Goal: Information Seeking & Learning: Understand process/instructions

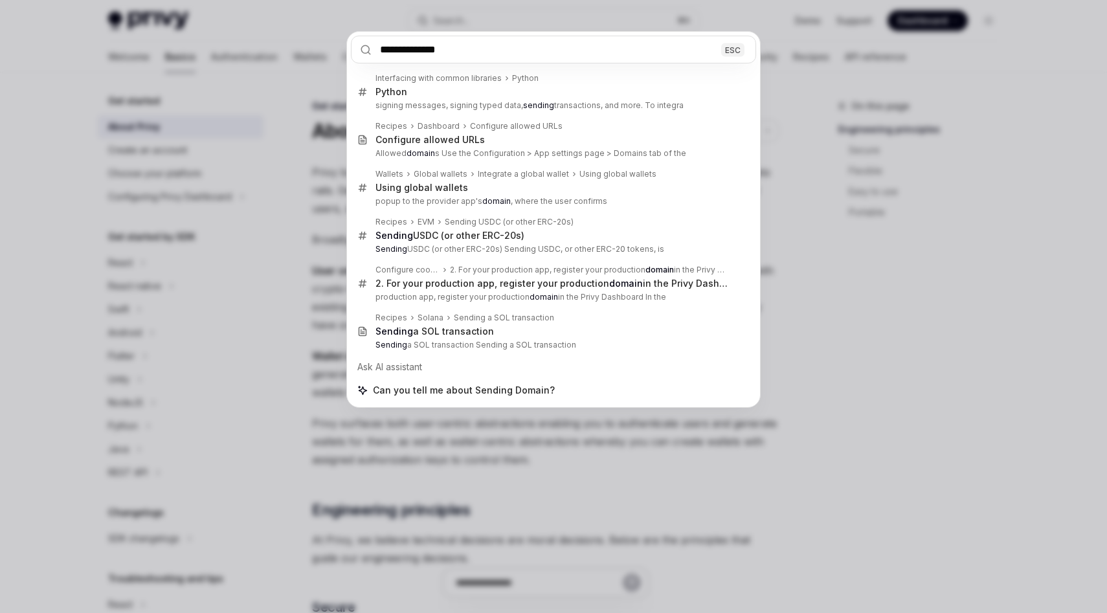
click at [844, 98] on div "**********" at bounding box center [553, 306] width 1107 height 613
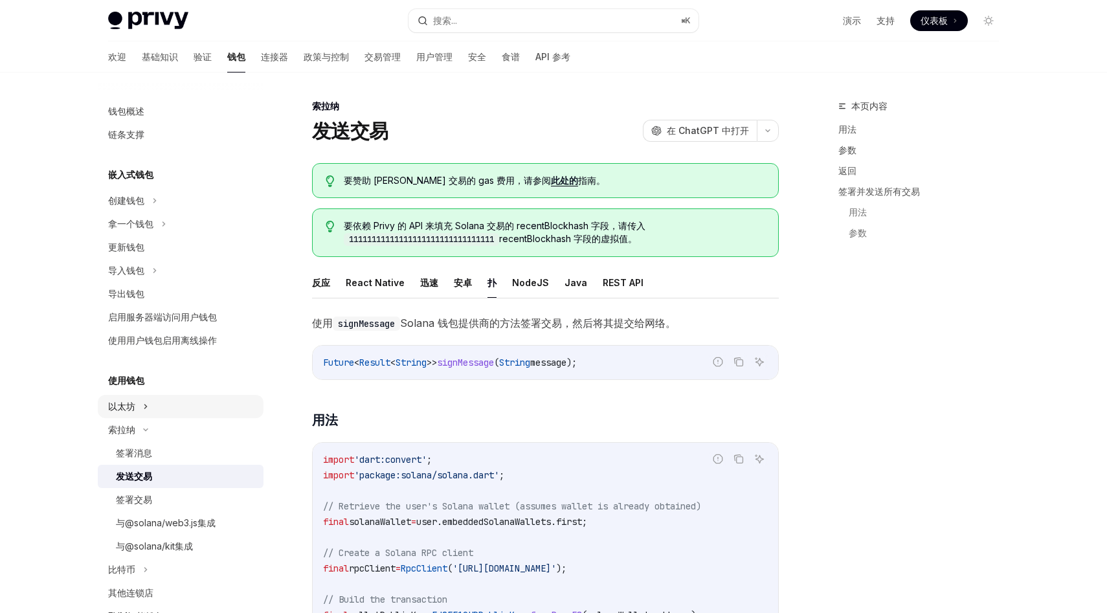
scroll to position [1104, 0]
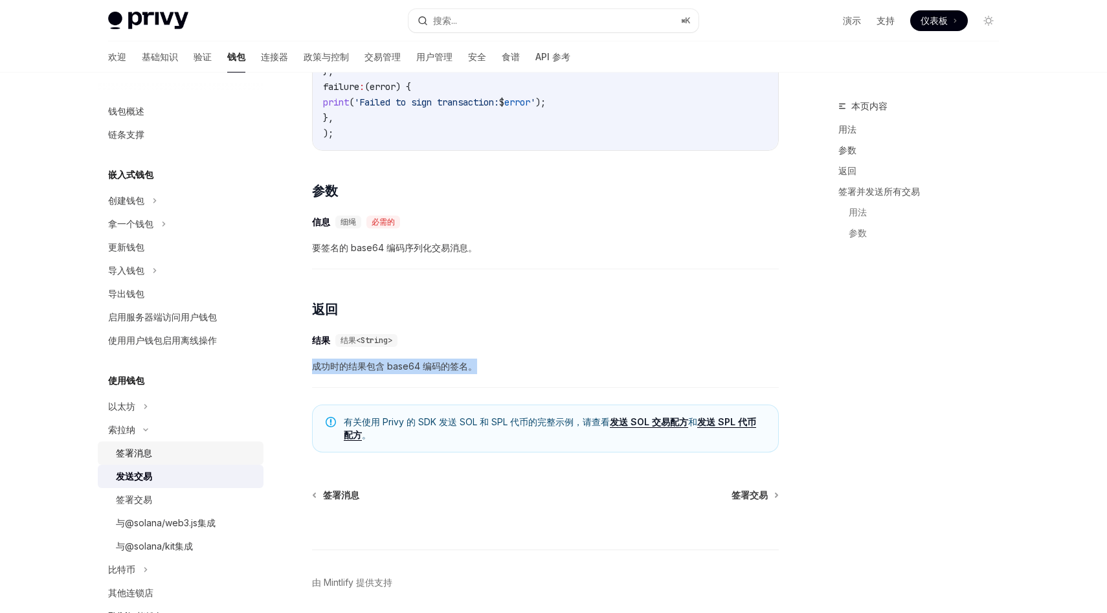
click at [181, 451] on div "签署消息" at bounding box center [186, 454] width 140 height 16
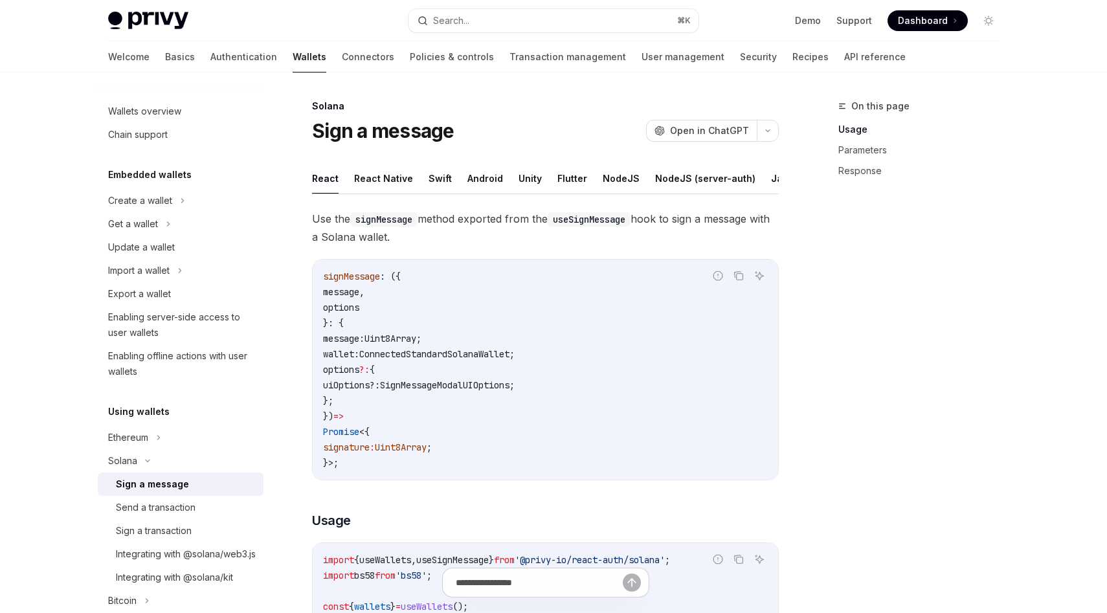
click at [185, 475] on link "Sign a message" at bounding box center [181, 484] width 166 height 23
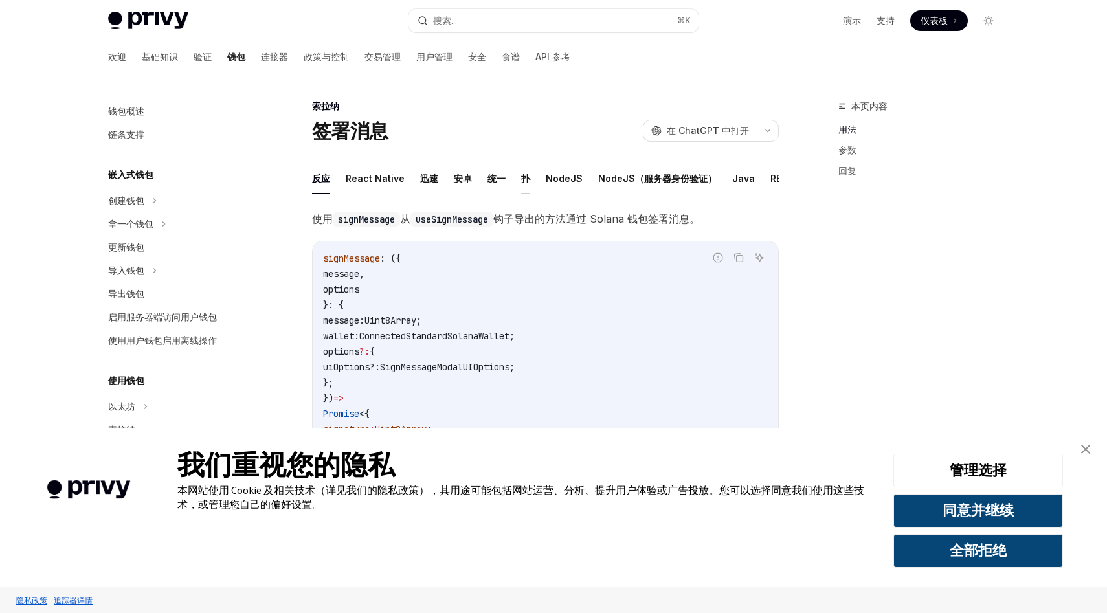
click at [523, 185] on font "扑" at bounding box center [525, 179] width 9 height 16
type textarea "*"
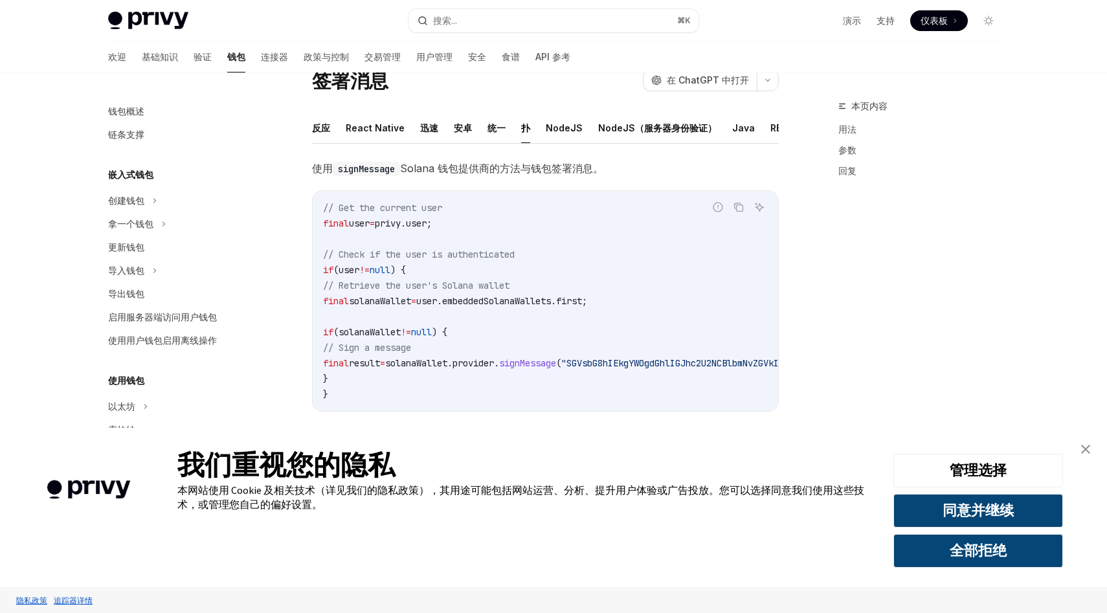
scroll to position [120, 0]
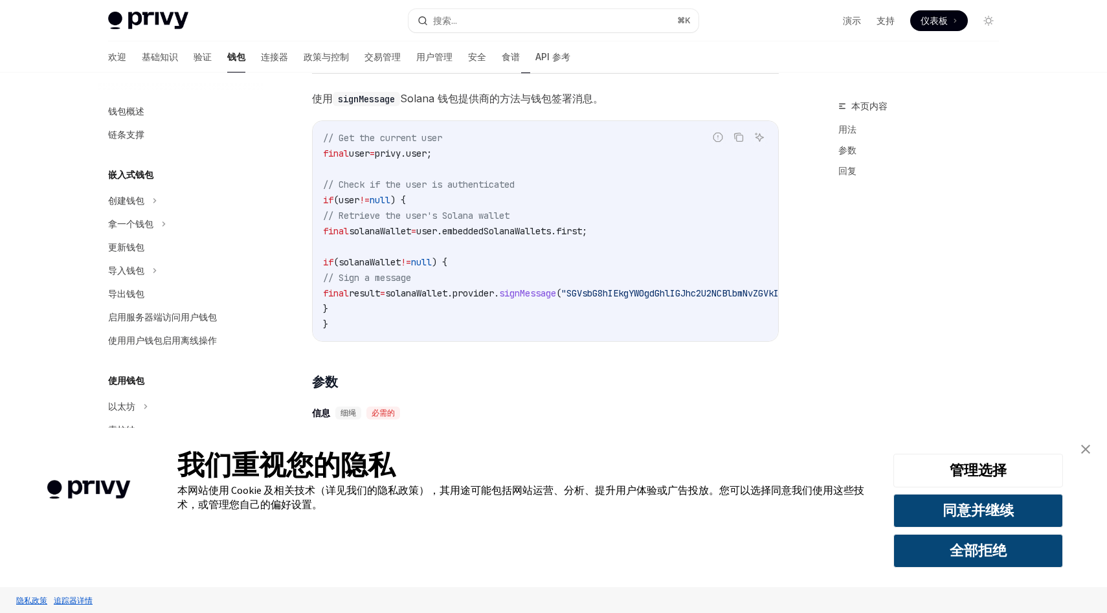
click at [556, 293] on span "signMessage" at bounding box center [527, 294] width 57 height 12
drag, startPoint x: 499, startPoint y: 293, endPoint x: 606, endPoint y: 300, distance: 106.4
click at [606, 300] on code "// Get the current user final user = privy.user; // Check if the user is authen…" at bounding box center [652, 231] width 658 height 202
copy span "provider. signMessage"
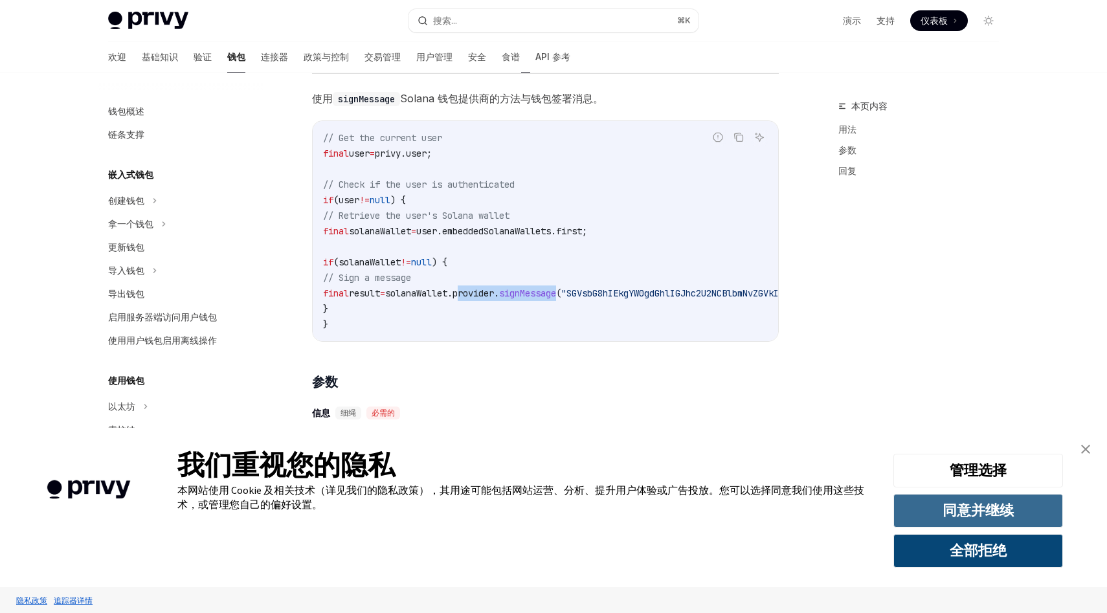
click at [944, 504] on font "同意并继续" at bounding box center [978, 510] width 71 height 18
